Goal: Information Seeking & Learning: Learn about a topic

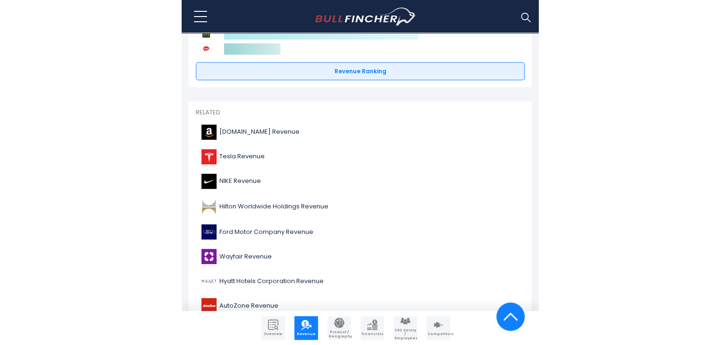
scroll to position [2946, 0]
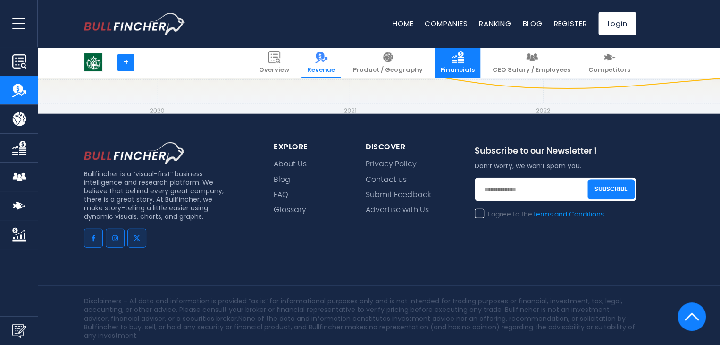
click at [357, 64] on link "Financials" at bounding box center [457, 62] width 45 height 31
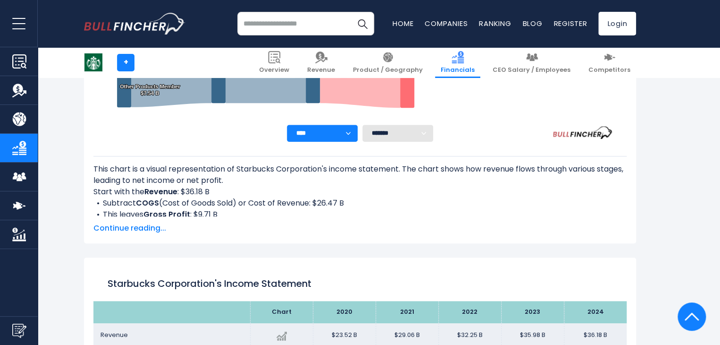
scroll to position [393, 0]
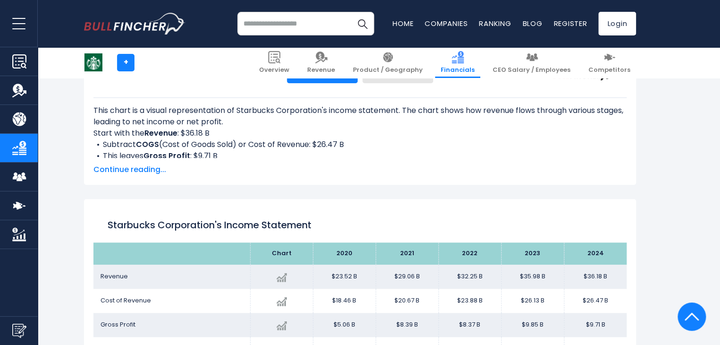
click at [137, 162] on div "This chart is a visual representation of Starbucks Corporation's income stateme…" at bounding box center [359, 129] width 533 height 92
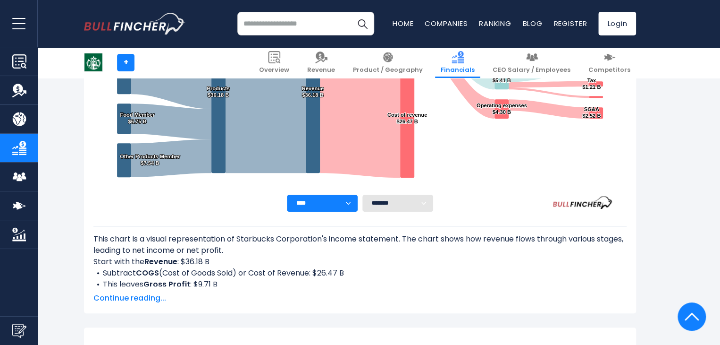
scroll to position [261, 0]
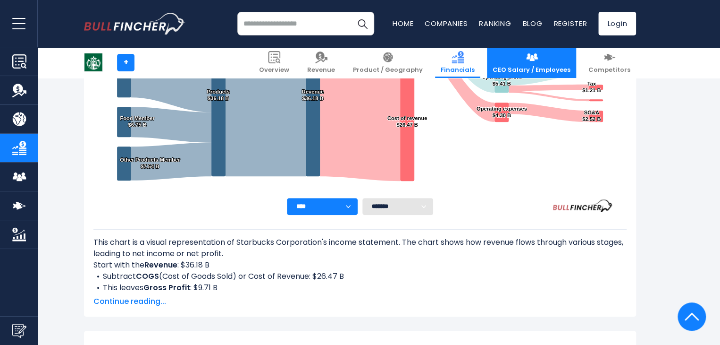
click at [538, 55] on img at bounding box center [532, 57] width 12 height 12
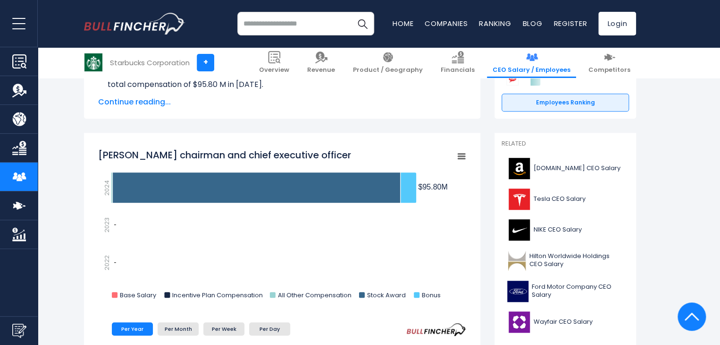
scroll to position [197, 0]
click at [289, 69] on span "Overview" at bounding box center [274, 70] width 30 height 8
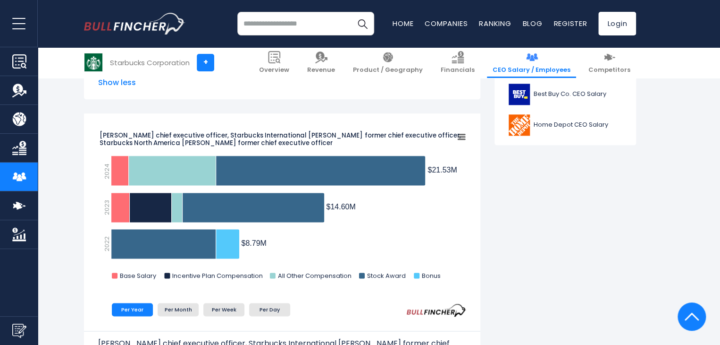
scroll to position [517, 0]
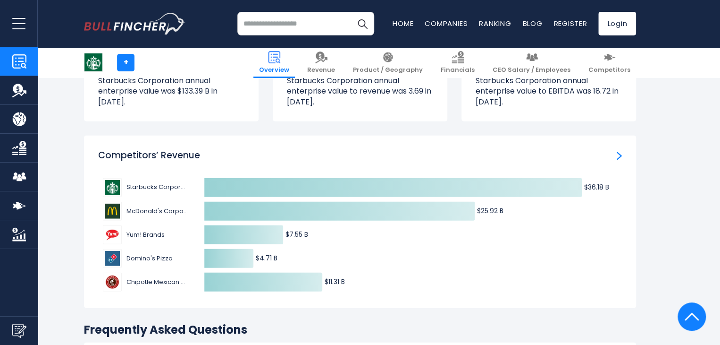
scroll to position [2898, 0]
click at [619, 152] on img "Competitors’ Revenue" at bounding box center [619, 156] width 5 height 8
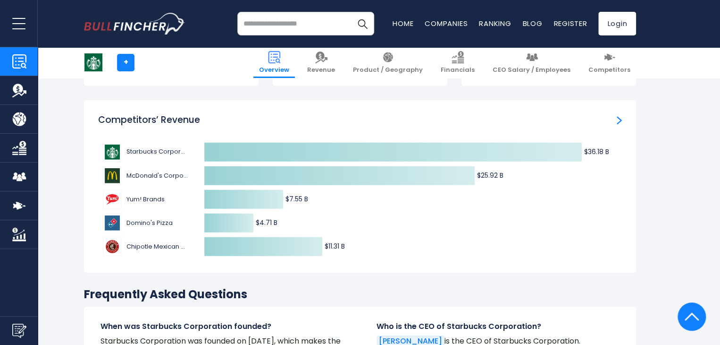
click at [619, 116] on img "Competitors’ Revenue" at bounding box center [619, 120] width 5 height 8
click at [609, 55] on img at bounding box center [610, 57] width 12 height 12
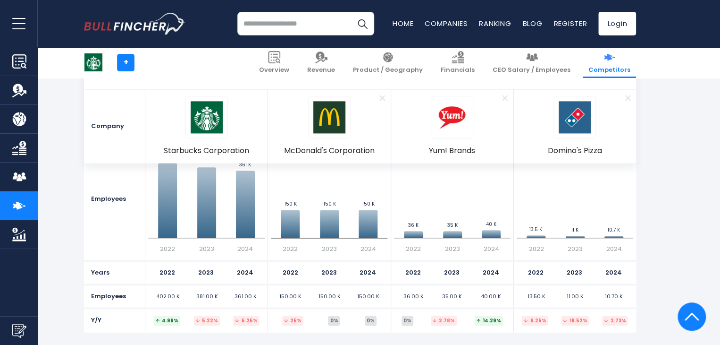
scroll to position [566, 0]
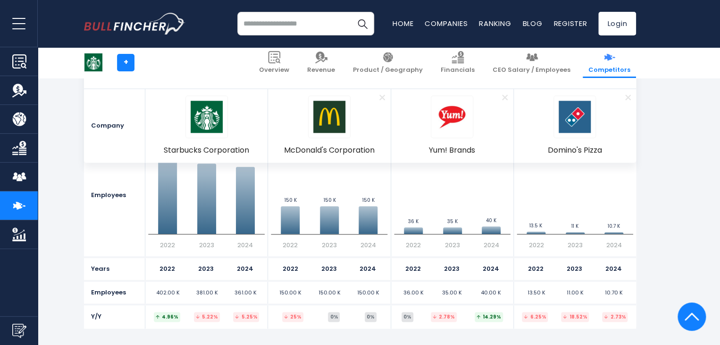
click at [96, 310] on div "Y/Y" at bounding box center [114, 316] width 61 height 23
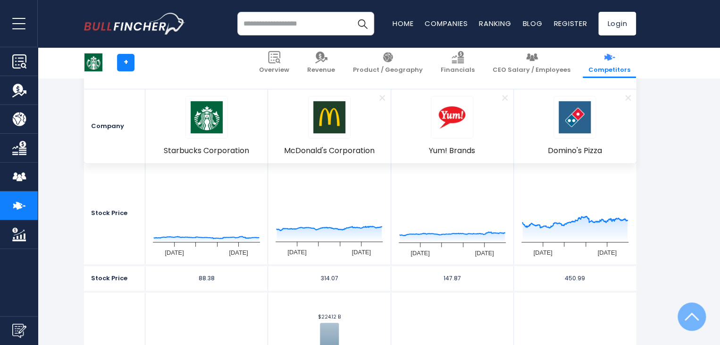
scroll to position [262, 0]
